Goal: Navigation & Orientation: Find specific page/section

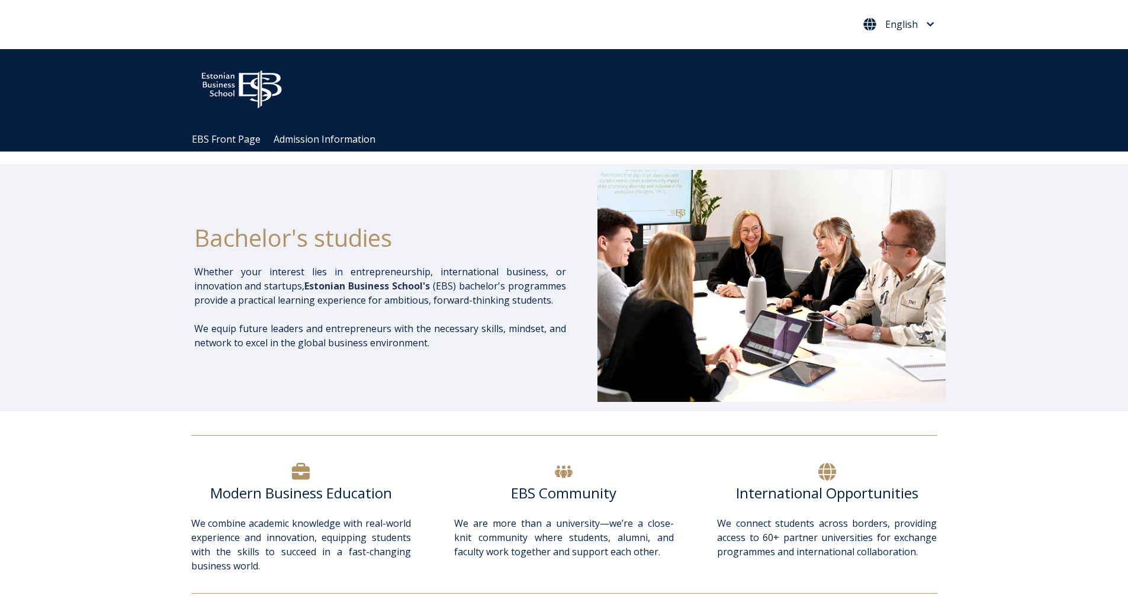
click at [921, 25] on span "English" at bounding box center [898, 24] width 71 height 13
click at [902, 53] on link "Eesti Keel" at bounding box center [898, 49] width 54 height 19
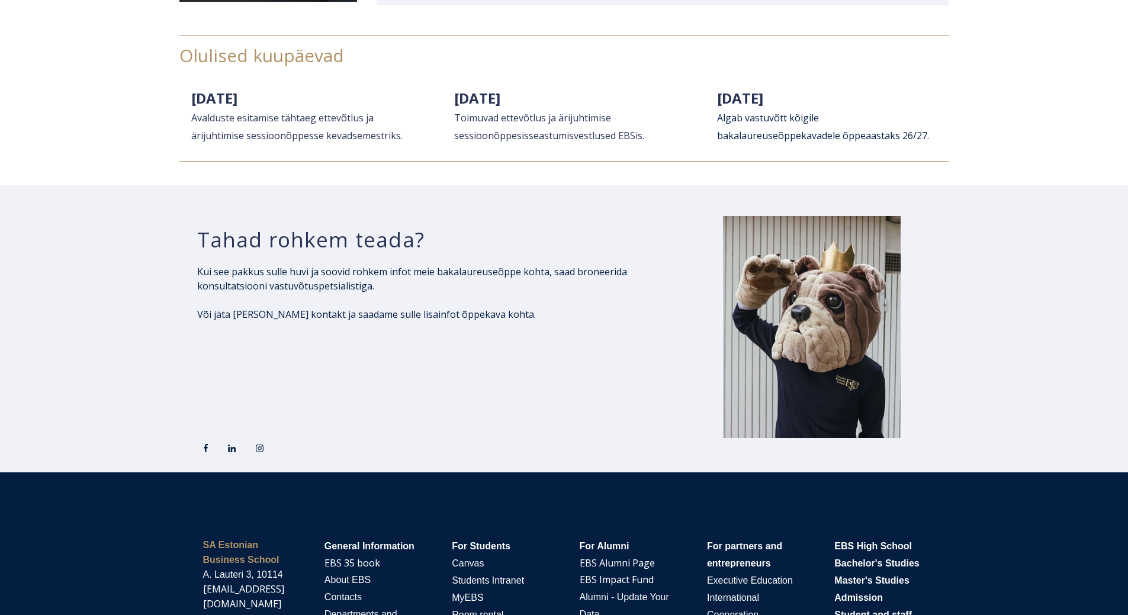
scroll to position [2129, 0]
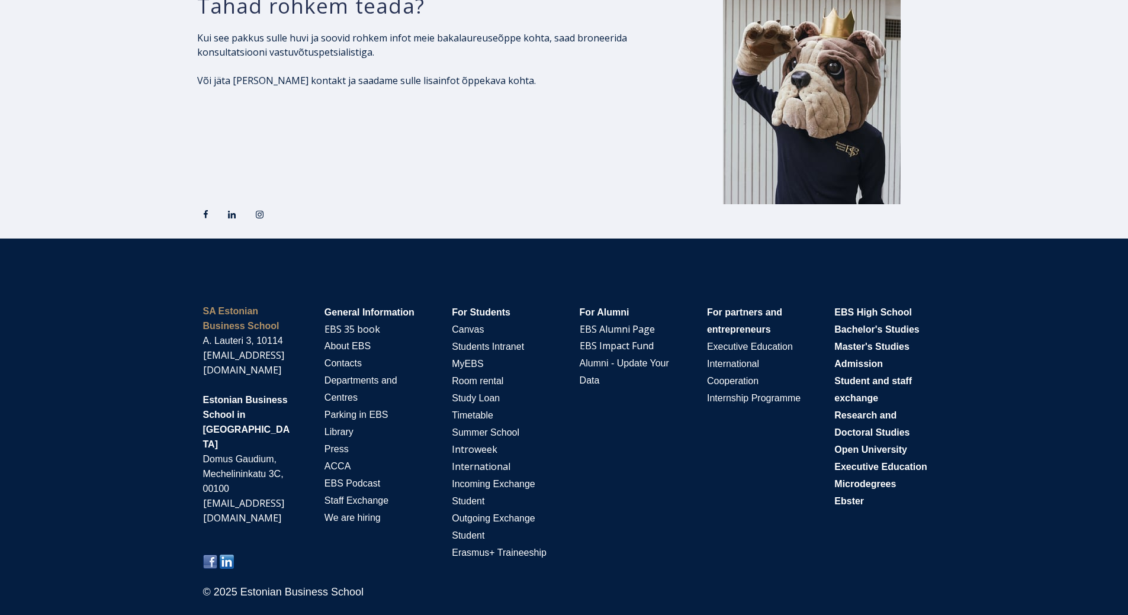
click at [694, 482] on div "SA Estonian Business School A. Lauteri 3, 10114 ebs@ebs.ee Estonian Business Sc…" at bounding box center [564, 438] width 746 height 293
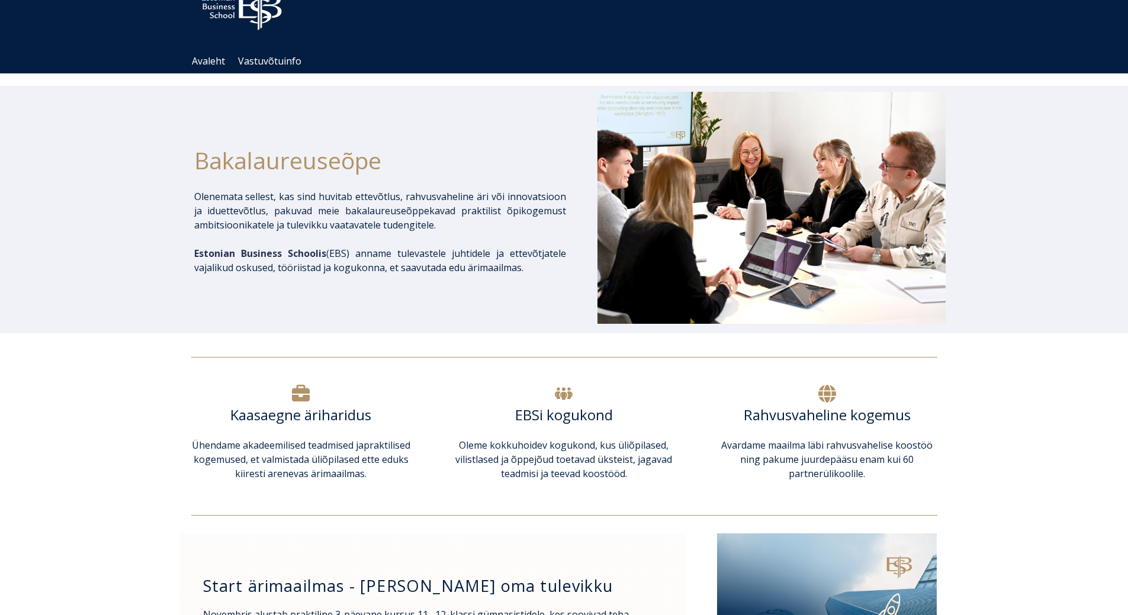
scroll to position [0, 0]
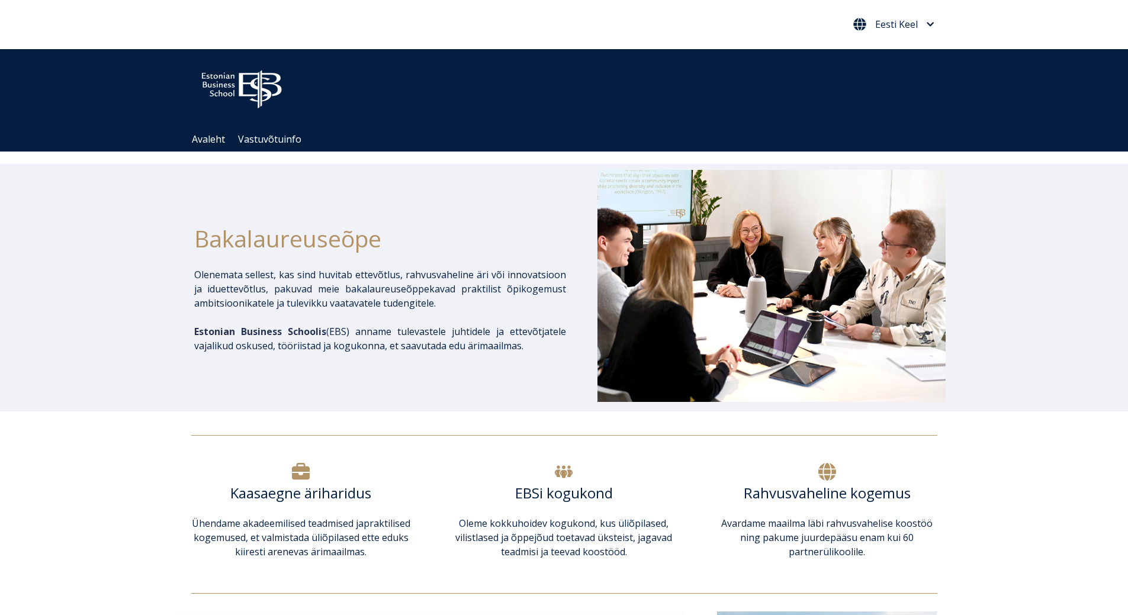
click at [891, 23] on span "Eesti Keel" at bounding box center [896, 24] width 43 height 9
click at [892, 45] on link "English" at bounding box center [892, 49] width 67 height 19
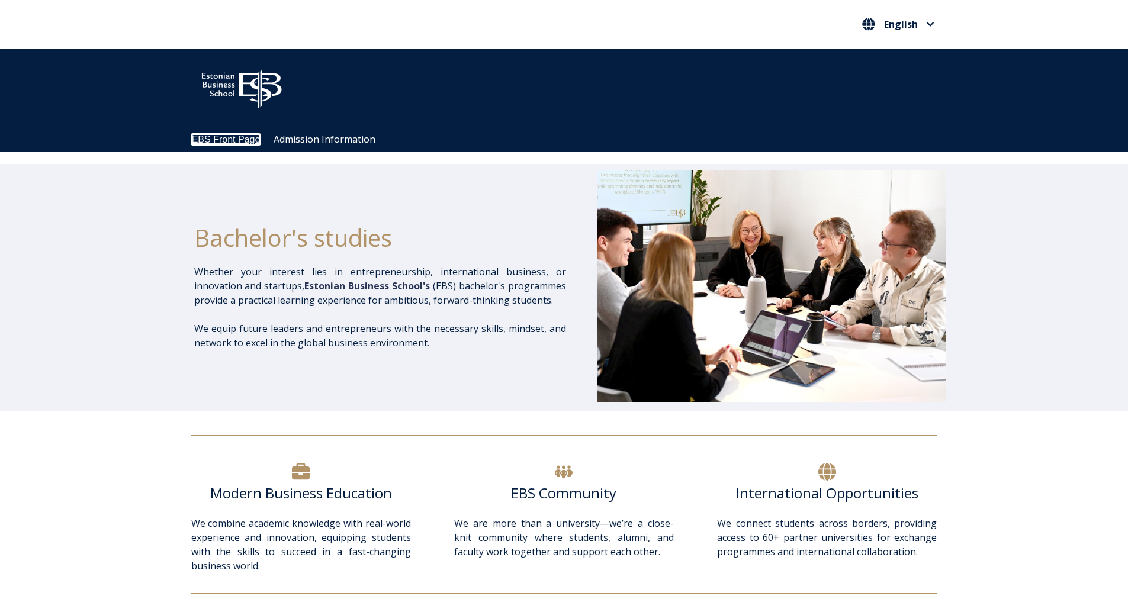
click at [220, 142] on link "EBS Front Page" at bounding box center [226, 139] width 69 height 10
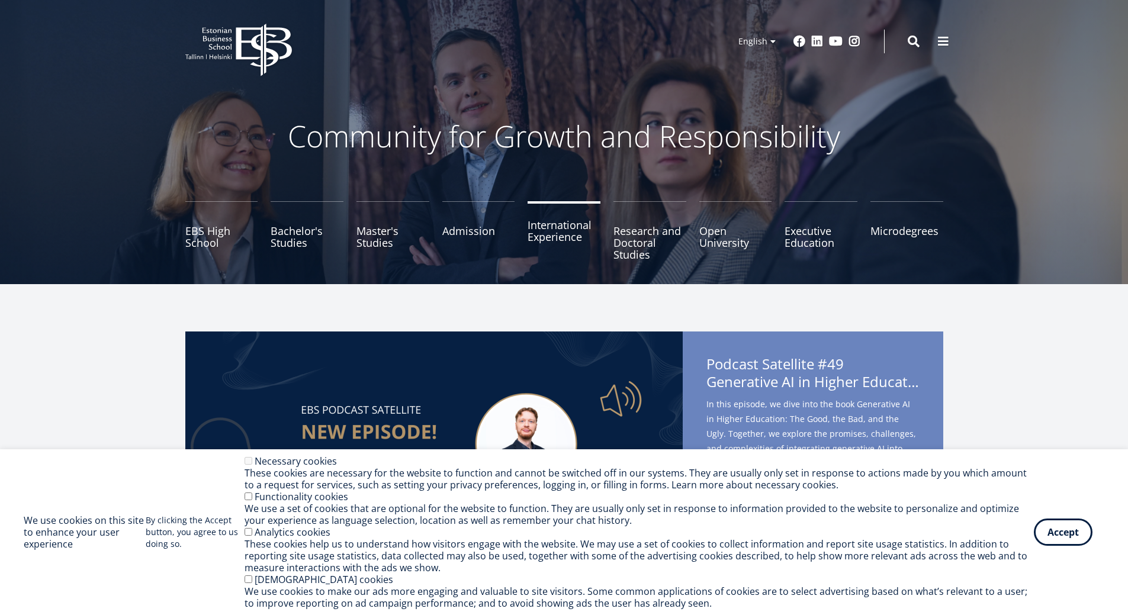
click at [553, 237] on link "International Experience" at bounding box center [564, 230] width 73 height 59
